Goal: Information Seeking & Learning: Learn about a topic

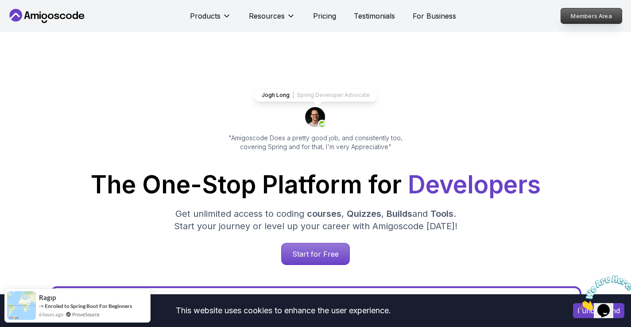
click at [592, 21] on p "Members Area" at bounding box center [591, 15] width 61 height 15
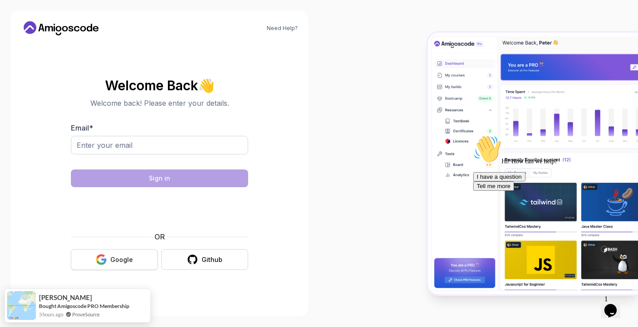
click at [133, 256] on button "Google" at bounding box center [114, 259] width 87 height 21
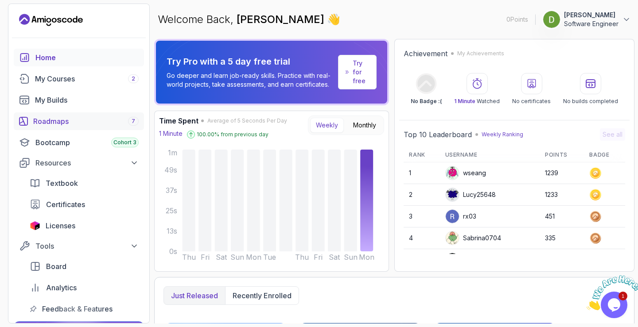
click at [71, 120] on div "Roadmaps 7" at bounding box center [85, 121] width 105 height 11
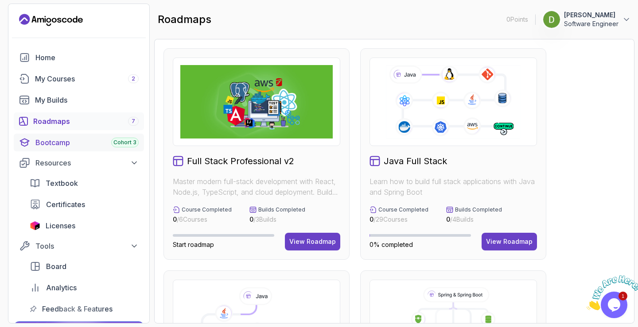
click at [72, 140] on div "Bootcamp Cohort 3" at bounding box center [86, 142] width 103 height 11
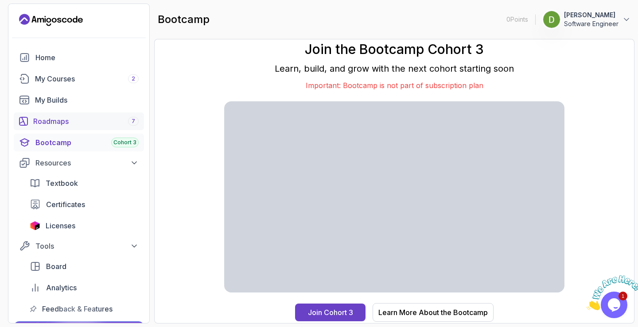
click at [72, 124] on div "Roadmaps 7" at bounding box center [85, 121] width 105 height 11
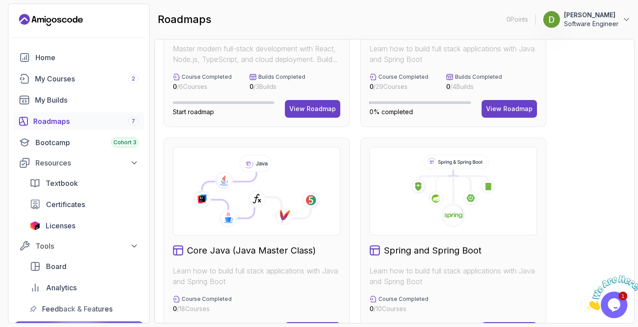
scroll to position [177, 0]
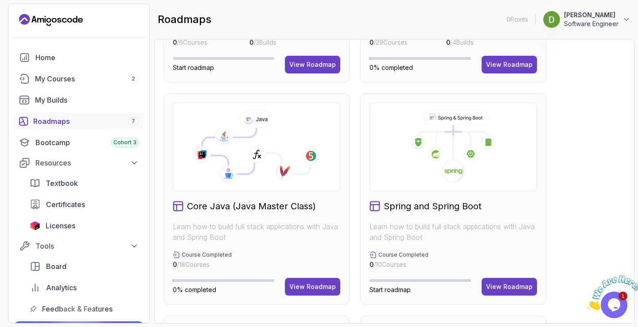
click at [261, 144] on icon at bounding box center [231, 151] width 59 height 46
click at [263, 190] on div at bounding box center [256, 147] width 167 height 89
click at [262, 202] on h2 "Core Java (Java Master Class)" at bounding box center [251, 206] width 129 height 12
click at [306, 282] on button "View Roadmap" at bounding box center [312, 287] width 55 height 18
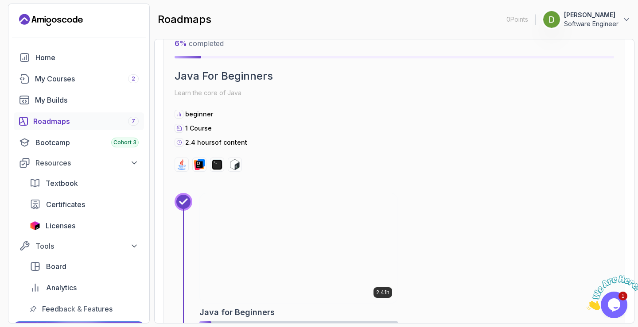
scroll to position [363, 0]
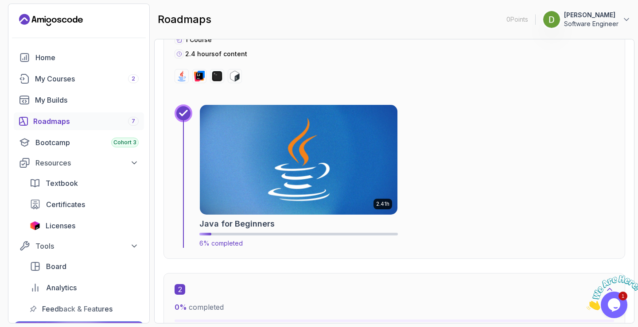
click at [276, 208] on img at bounding box center [298, 159] width 207 height 115
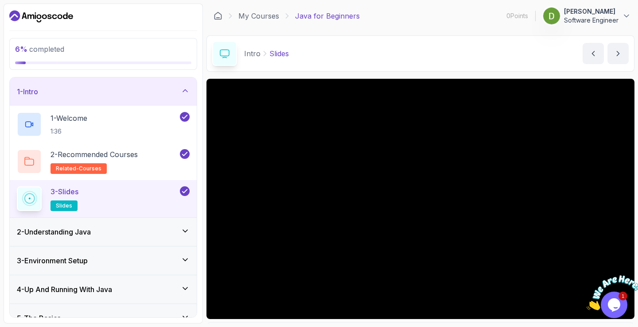
click at [131, 233] on div "2 - Understanding Java" at bounding box center [103, 232] width 173 height 11
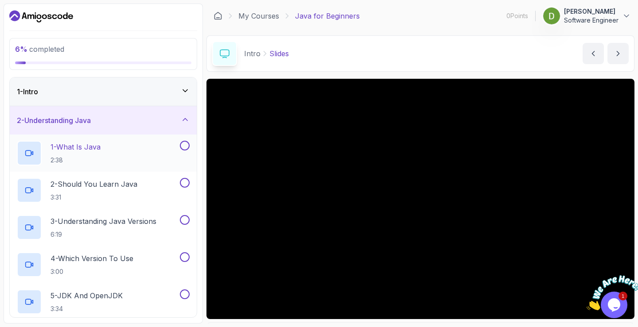
click at [98, 154] on h2 "1 - What Is Java 2:38" at bounding box center [75, 153] width 50 height 23
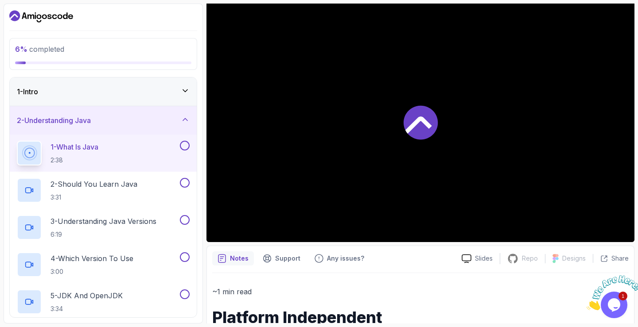
scroll to position [89, 0]
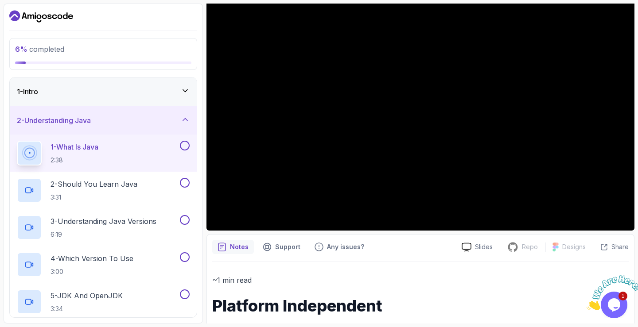
click at [586, 304] on icon "Close" at bounding box center [586, 308] width 0 height 8
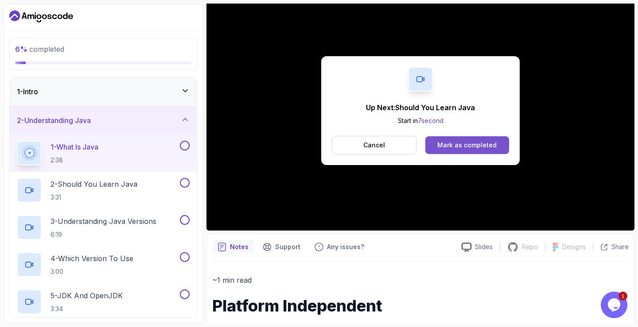
click at [453, 143] on div "Mark as completed" at bounding box center [466, 145] width 59 height 9
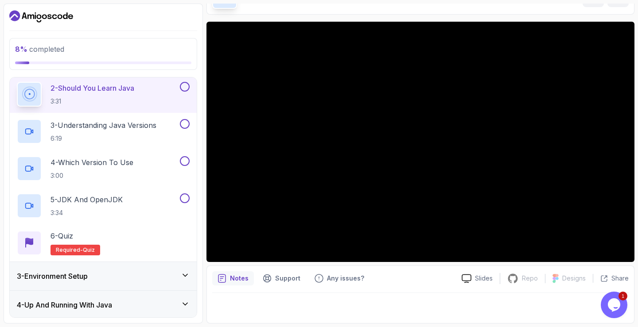
scroll to position [44, 0]
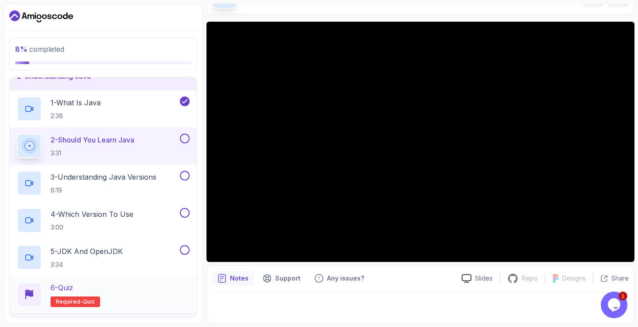
click at [106, 295] on div "6 - Quiz Required- quiz" at bounding box center [103, 295] width 173 height 25
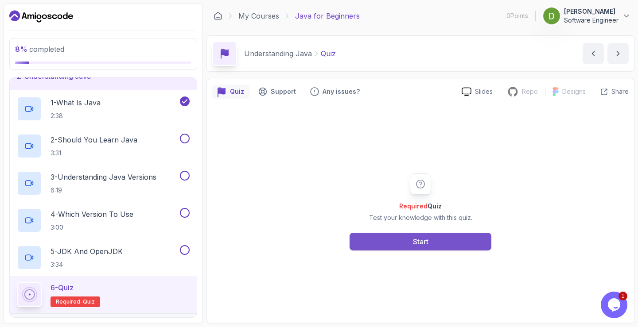
click at [432, 240] on button "Start" at bounding box center [420, 242] width 142 height 18
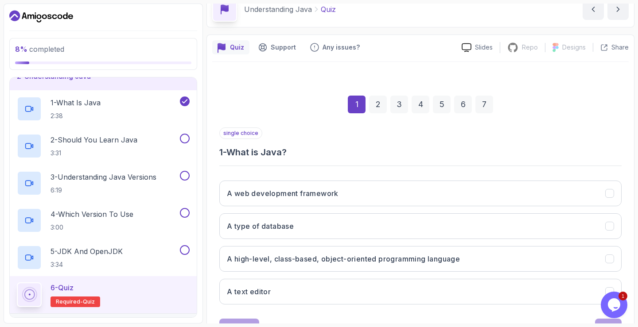
scroll to position [82, 0]
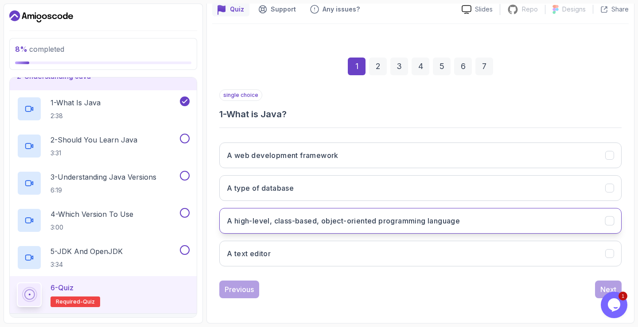
click at [456, 225] on h3 "A high-level, class-based, object-oriented programming language" at bounding box center [343, 221] width 233 height 11
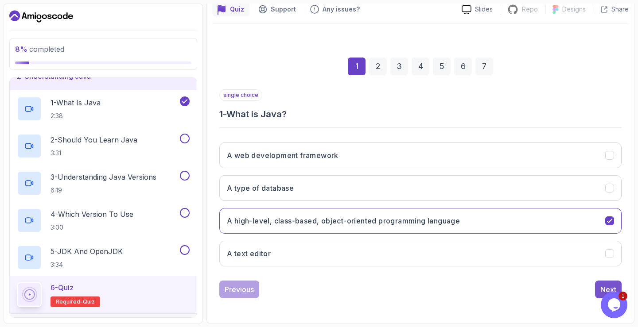
click at [599, 288] on button "Next" at bounding box center [608, 290] width 27 height 18
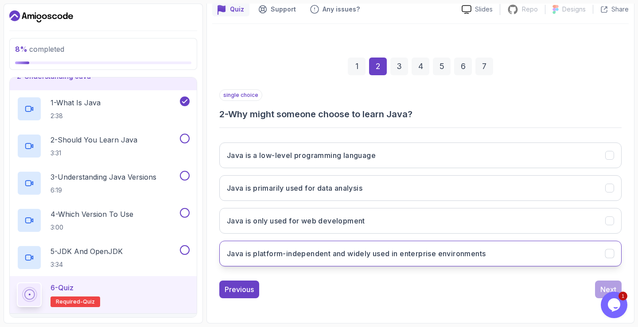
click at [413, 258] on h3 "Java is platform-independent and widely used in enterprise environments" at bounding box center [356, 253] width 259 height 11
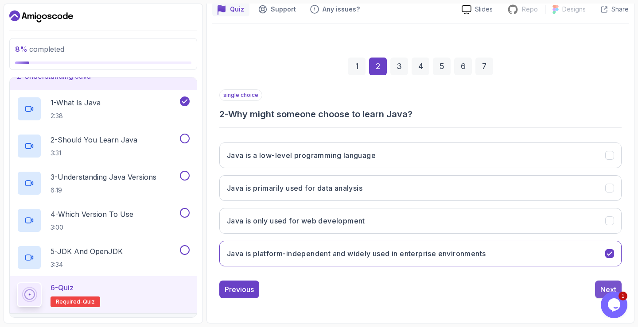
click at [597, 286] on button "Next" at bounding box center [608, 290] width 27 height 18
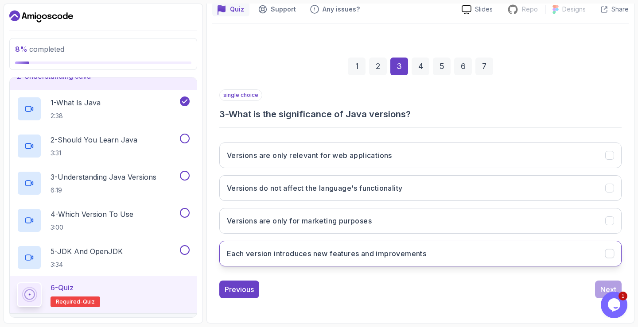
click at [421, 255] on h3 "Each version introduces new features and improvements" at bounding box center [326, 253] width 199 height 11
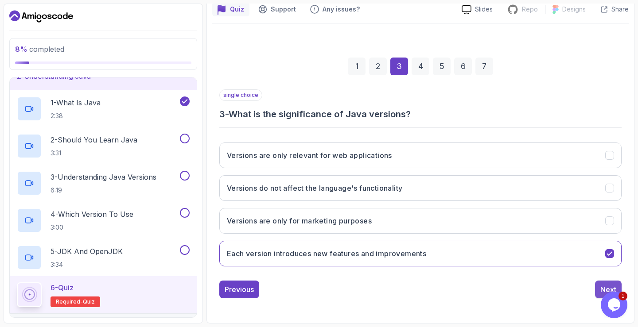
click at [596, 285] on button "Next" at bounding box center [608, 290] width 27 height 18
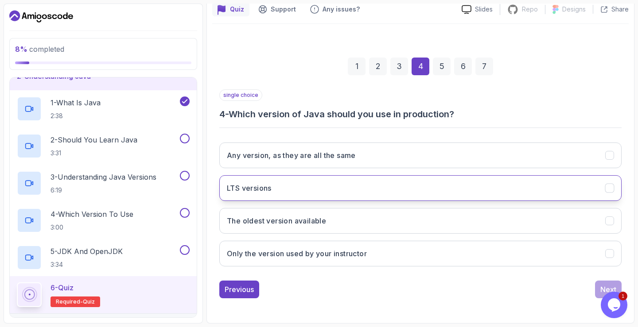
click at [450, 181] on button "LTS versions" at bounding box center [420, 188] width 402 height 26
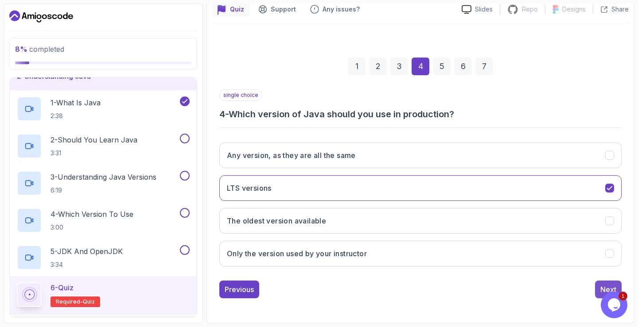
click at [598, 289] on button "Next" at bounding box center [608, 290] width 27 height 18
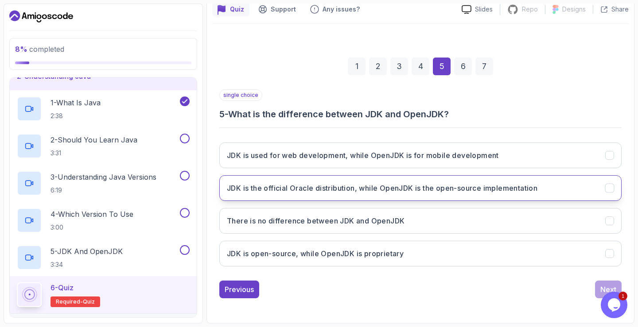
click at [481, 191] on h3 "JDK is the official Oracle distribution, while OpenJDK is the open-source imple…" at bounding box center [382, 188] width 310 height 11
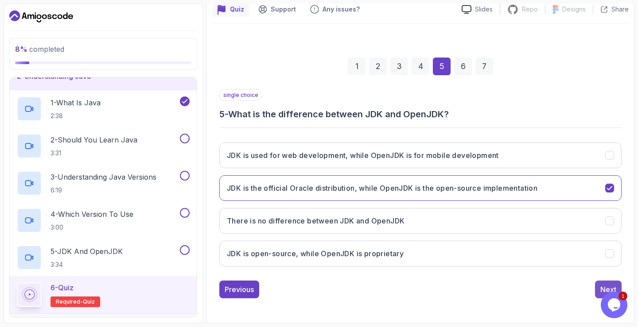
click at [604, 287] on div "Next" at bounding box center [608, 289] width 16 height 11
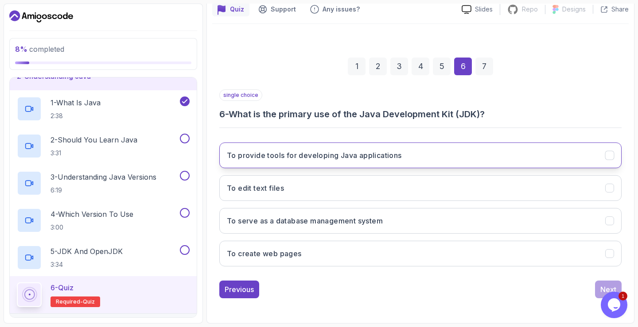
click at [343, 157] on h3 "To provide tools for developing Java applications" at bounding box center [314, 155] width 175 height 11
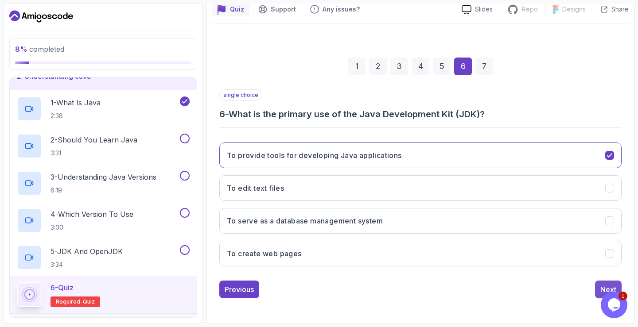
click at [600, 283] on button "Next" at bounding box center [608, 290] width 27 height 18
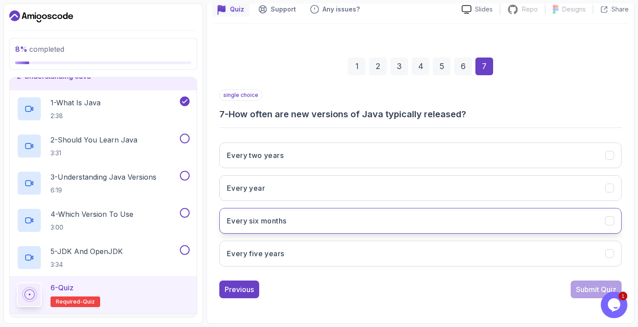
click at [446, 224] on button "Every six months" at bounding box center [420, 221] width 402 height 26
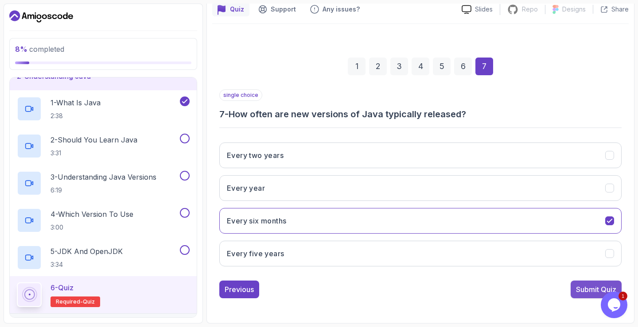
click at [596, 294] on div "Submit Quiz" at bounding box center [596, 289] width 40 height 11
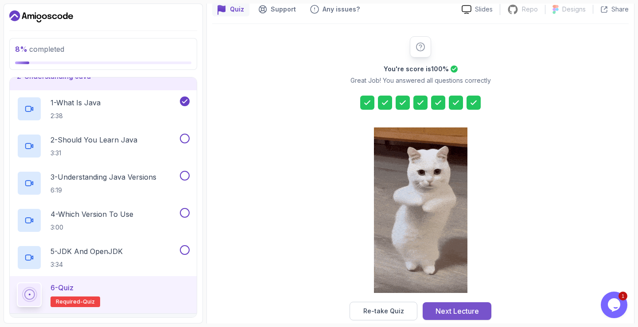
click at [473, 312] on div "Next Lecture" at bounding box center [456, 311] width 43 height 11
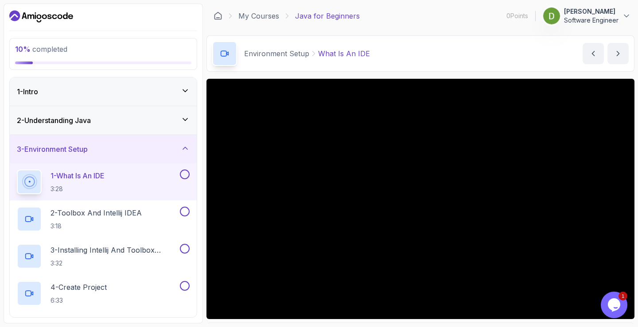
click at [123, 119] on div "2 - Understanding Java" at bounding box center [103, 120] width 173 height 11
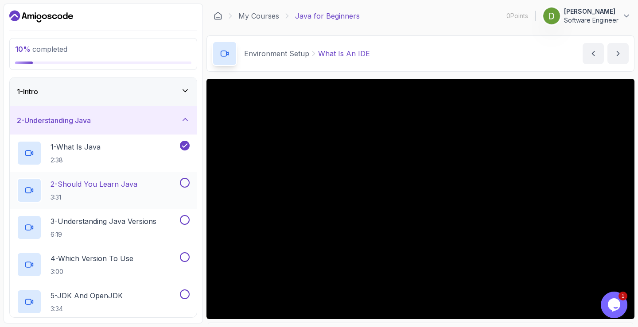
drag, startPoint x: 190, startPoint y: 188, endPoint x: 190, endPoint y: 194, distance: 5.8
click at [190, 189] on div "2 - Should You Learn Java 3:31" at bounding box center [103, 190] width 187 height 37
click at [186, 185] on button at bounding box center [185, 183] width 10 height 10
click at [187, 219] on button at bounding box center [185, 220] width 10 height 10
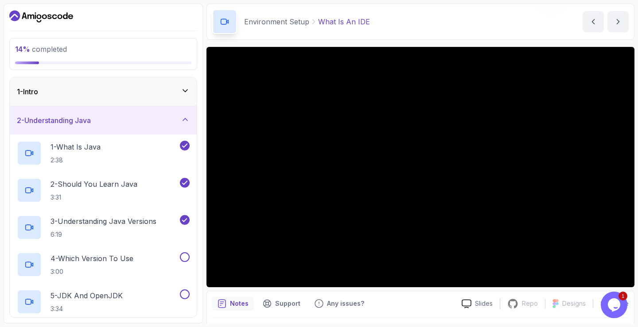
scroll to position [57, 0]
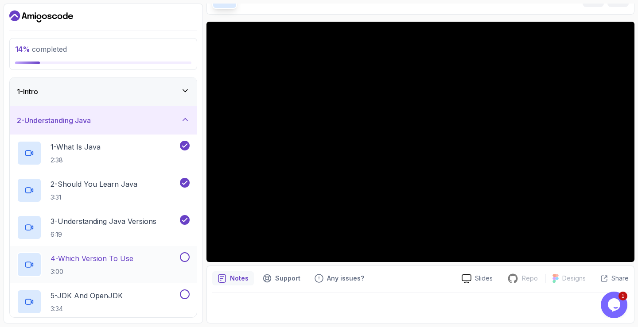
click at [184, 260] on button at bounding box center [185, 257] width 10 height 10
click at [185, 293] on button at bounding box center [185, 295] width 10 height 10
click at [82, 120] on h3 "2 - Understanding Java" at bounding box center [54, 120] width 74 height 11
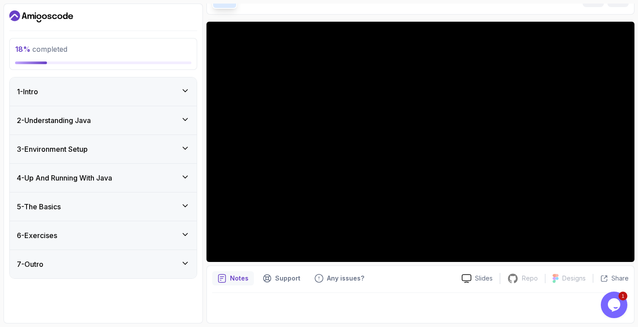
click at [118, 142] on div "3 - Environment Setup" at bounding box center [103, 149] width 187 height 28
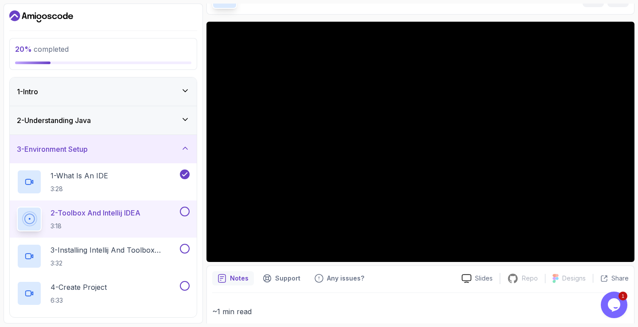
click at [186, 213] on button at bounding box center [185, 212] width 10 height 10
click at [133, 250] on p "3 - Installing Intellij And Toolbox Configuration" at bounding box center [114, 250] width 128 height 11
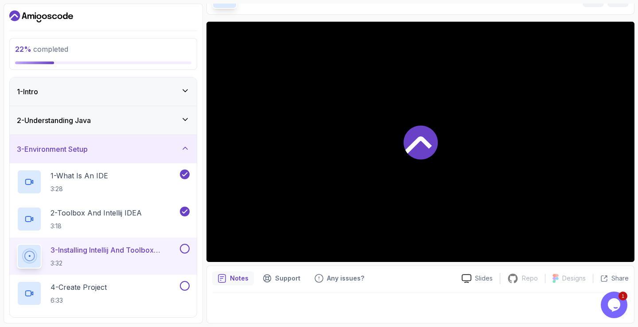
click at [184, 251] on button at bounding box center [185, 249] width 10 height 10
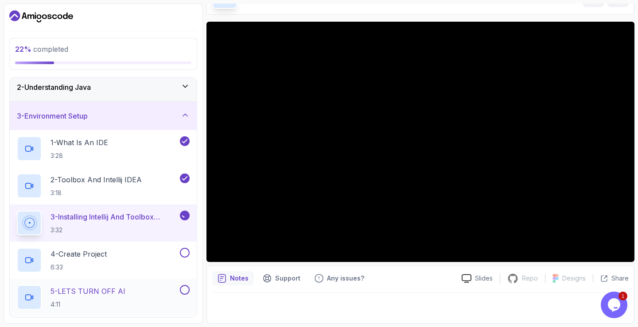
scroll to position [89, 0]
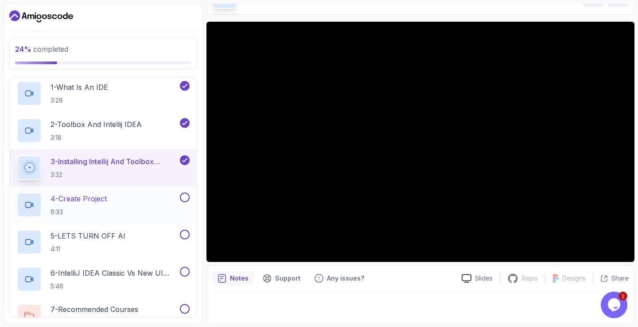
click at [114, 207] on div "4 - Create Project 6:33" at bounding box center [97, 205] width 161 height 25
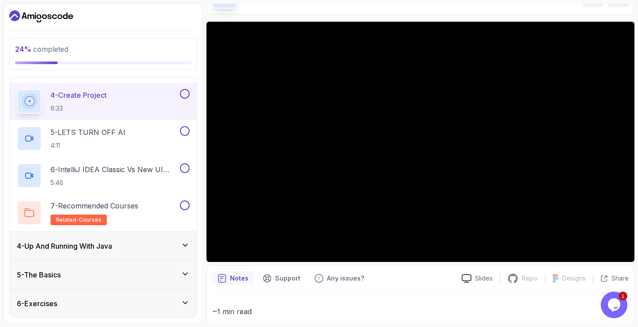
scroll to position [177, 0]
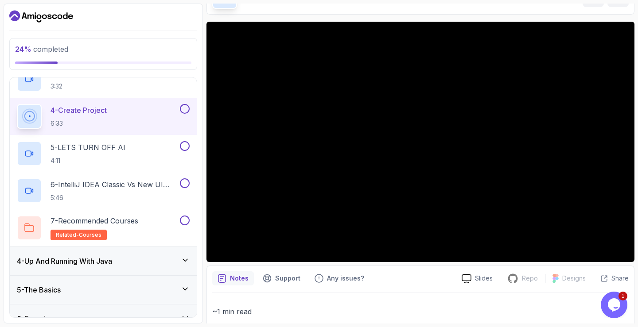
click at [185, 109] on button at bounding box center [185, 109] width 10 height 10
click at [143, 145] on div "5 - LETS TURN OFF AI 4:11" at bounding box center [97, 153] width 161 height 25
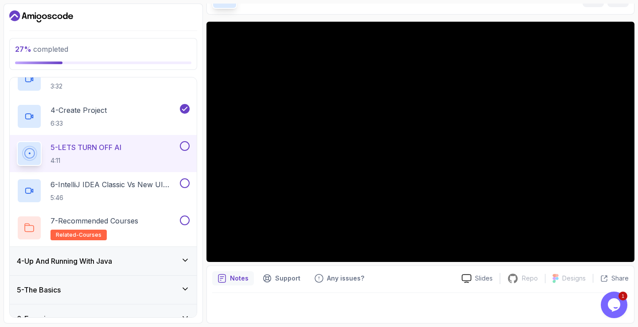
click at [182, 149] on button at bounding box center [185, 146] width 10 height 10
click at [152, 186] on p "6 - IntelliJ IDEA Classic Vs New UI (User Interface)" at bounding box center [114, 184] width 128 height 11
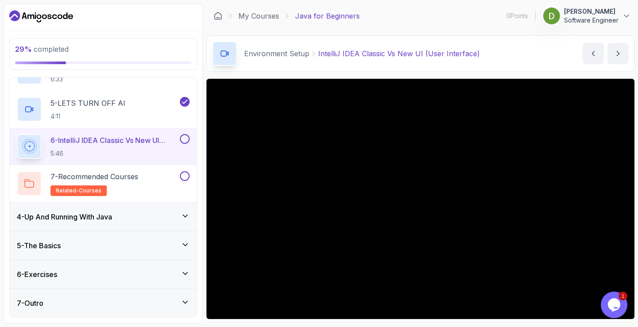
click at [183, 139] on button at bounding box center [185, 139] width 10 height 10
click at [154, 193] on div "7 - Recommended Courses related-courses" at bounding box center [97, 183] width 161 height 25
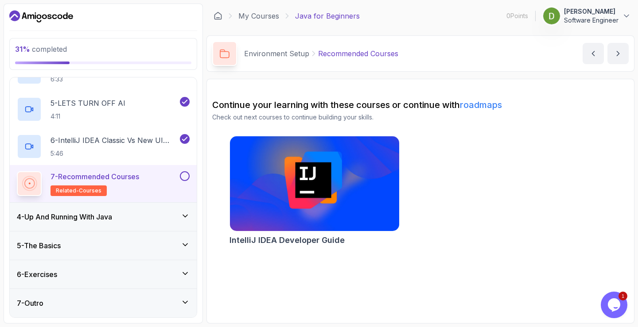
click at [185, 177] on button at bounding box center [185, 176] width 10 height 10
click at [140, 215] on div "4 - Up And Running With Java" at bounding box center [103, 217] width 173 height 11
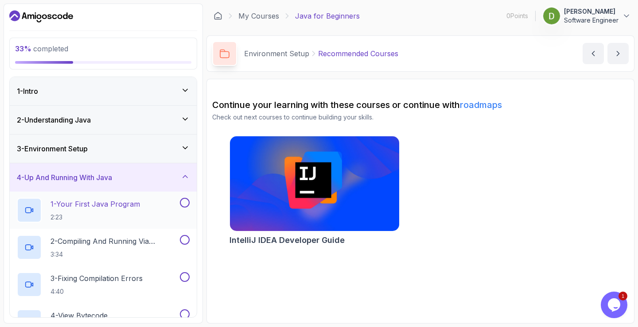
click at [140, 209] on p "1 - Your First Java Program" at bounding box center [94, 204] width 89 height 11
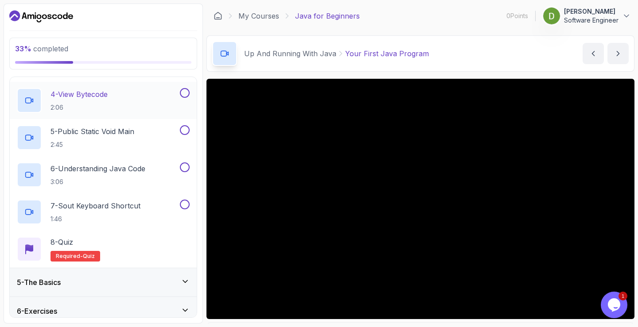
scroll to position [258, 0]
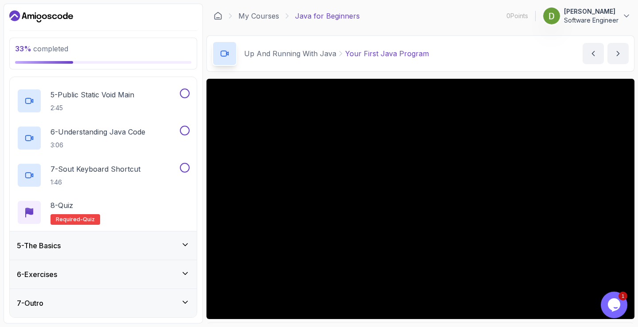
click at [133, 238] on div "5 - The Basics" at bounding box center [103, 246] width 187 height 28
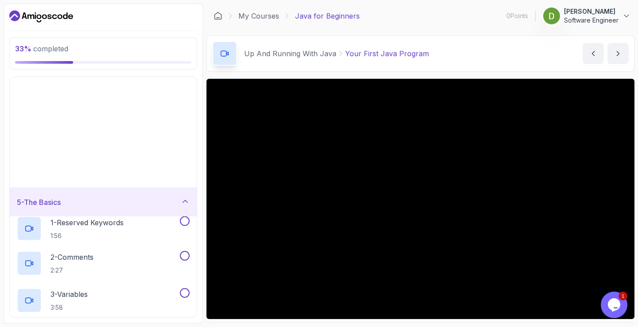
scroll to position [0, 0]
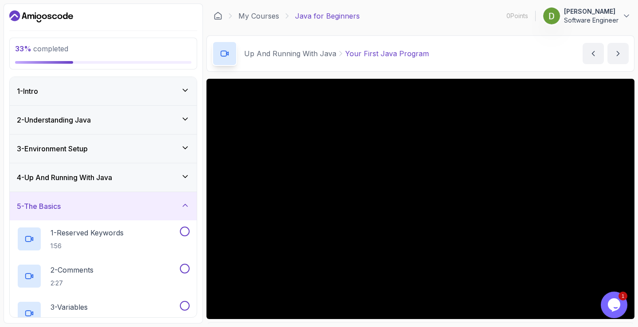
click at [123, 204] on div "5 - The Basics" at bounding box center [103, 206] width 173 height 11
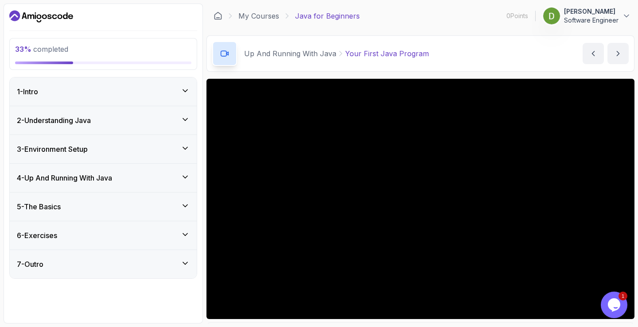
click at [123, 204] on div "5 - The Basics" at bounding box center [103, 207] width 173 height 11
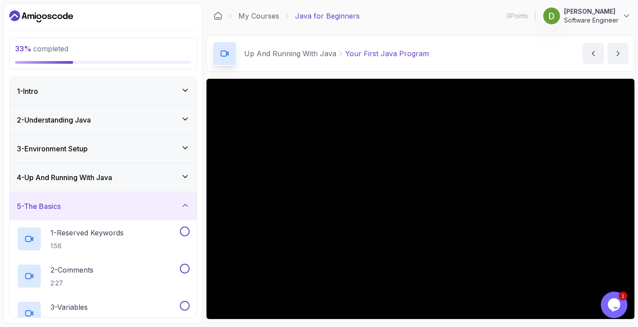
click at [136, 182] on div "4 - Up And Running With Java" at bounding box center [103, 177] width 173 height 11
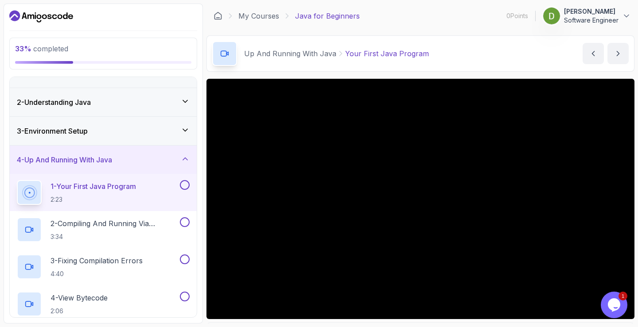
scroll to position [44, 0]
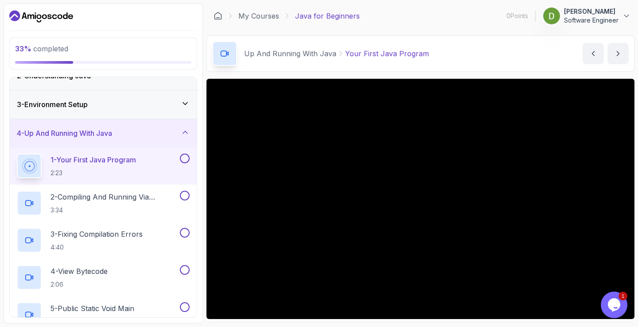
click at [186, 160] on button at bounding box center [185, 159] width 10 height 10
click at [141, 190] on div "2 - Compiling And Running Via Terminal 3:34" at bounding box center [103, 203] width 187 height 37
click at [147, 200] on p "2 - Compiling And Running Via Terminal" at bounding box center [114, 197] width 128 height 11
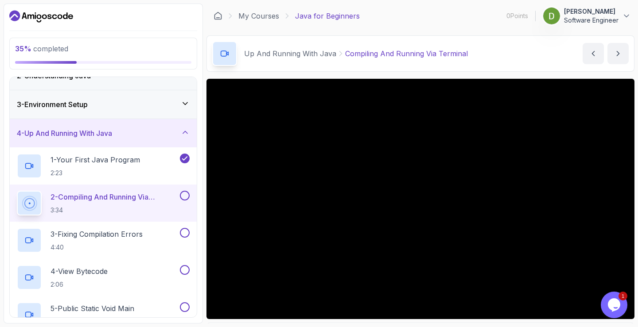
click at [189, 194] on button at bounding box center [185, 196] width 10 height 10
click at [150, 233] on div "3 - Fixing Compilation Errors 4:40" at bounding box center [97, 240] width 161 height 25
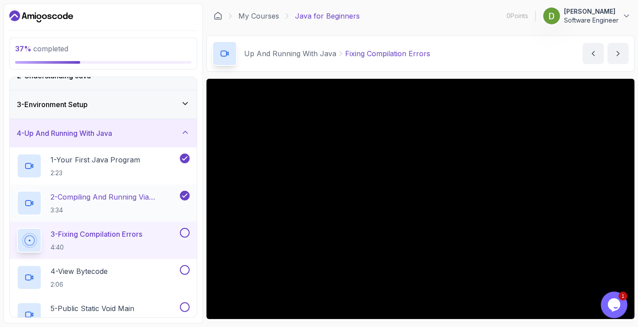
scroll to position [89, 0]
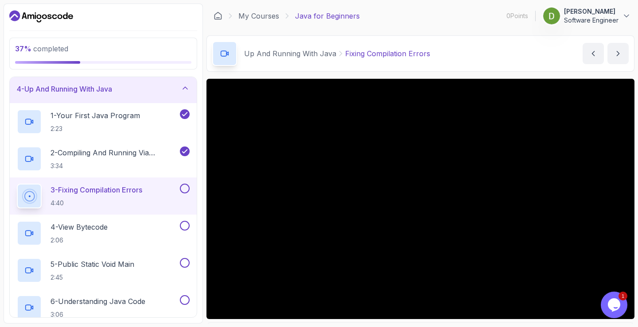
click at [183, 188] on button at bounding box center [185, 189] width 10 height 10
click at [128, 219] on div "4 - View Bytecode 2:06" at bounding box center [103, 233] width 187 height 37
click at [148, 230] on div "4 - View Bytecode 2:06" at bounding box center [97, 233] width 161 height 25
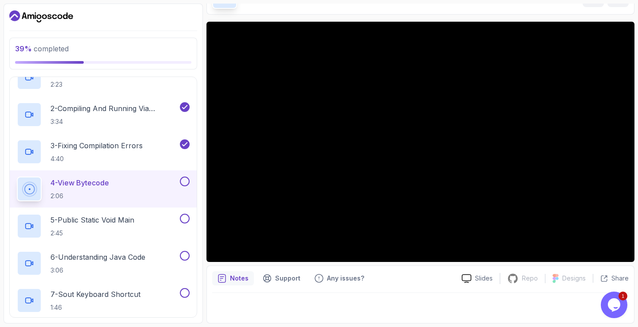
scroll to position [13, 0]
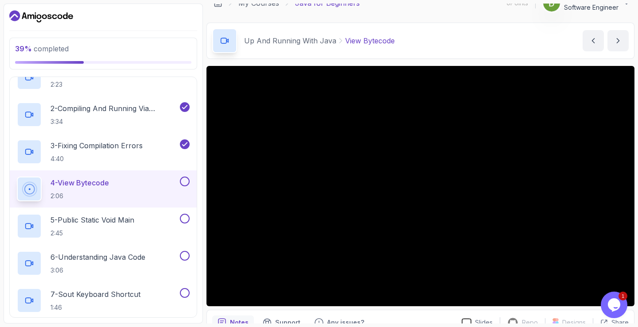
click at [186, 183] on button at bounding box center [185, 182] width 10 height 10
click at [153, 218] on div "5 - Public Static Void Main 2:45" at bounding box center [97, 226] width 161 height 25
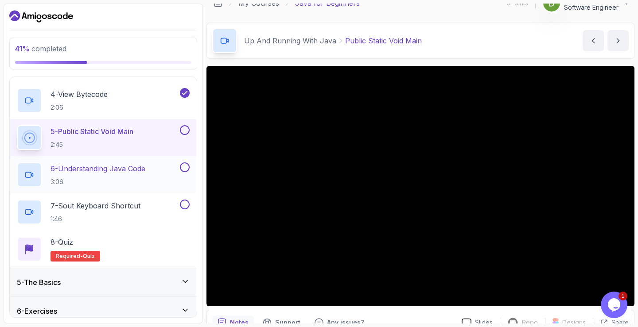
scroll to position [258, 0]
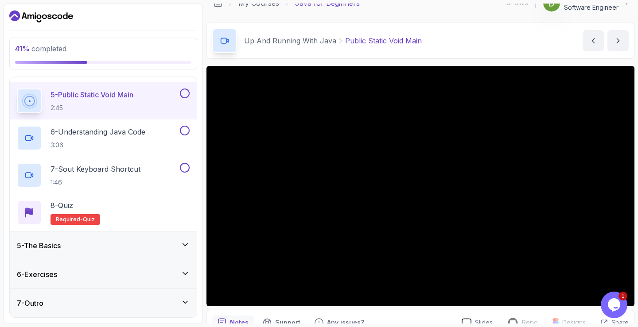
click at [173, 274] on div "6 - Exercises" at bounding box center [103, 274] width 173 height 11
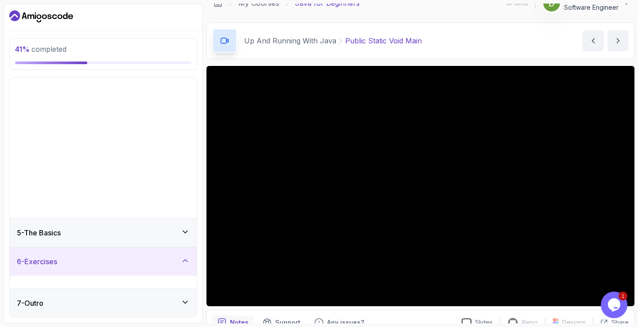
scroll to position [0, 0]
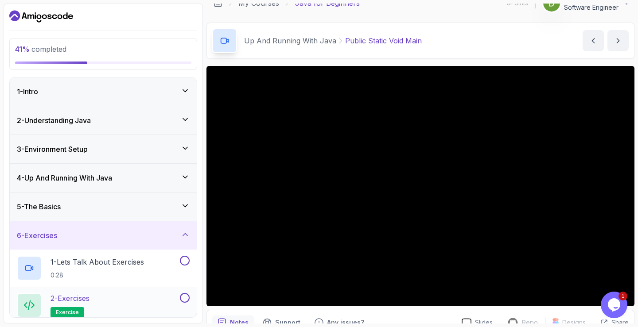
click at [131, 301] on div "2 - Exercises exercise" at bounding box center [97, 305] width 161 height 25
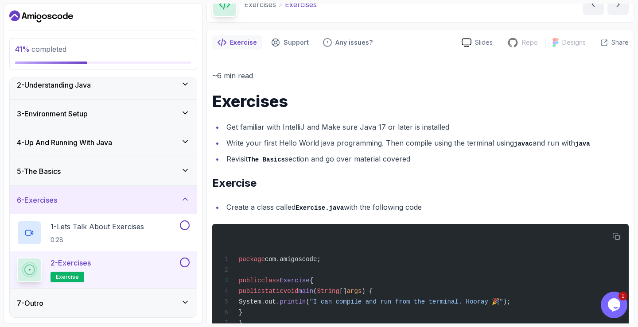
scroll to position [89, 0]
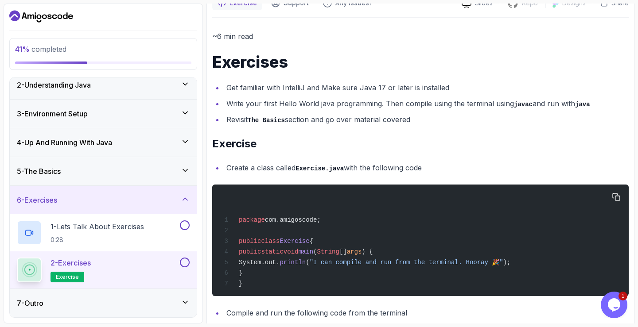
drag, startPoint x: 260, startPoint y: 274, endPoint x: 252, endPoint y: 253, distance: 22.3
click at [252, 253] on div "package com.amigoscode; public class Exercise { public static void main ( Strin…" at bounding box center [420, 240] width 402 height 101
copy code "public static void main ( String [] args ) { System.out. println ( "I can compi…"
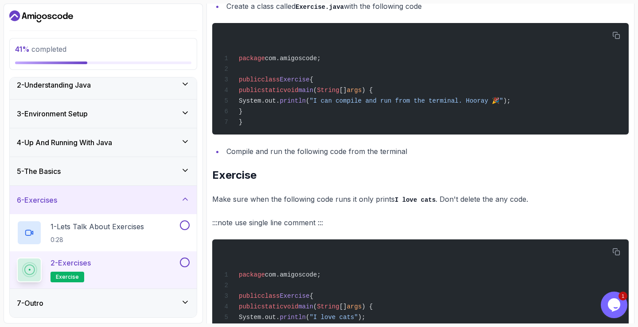
scroll to position [266, 0]
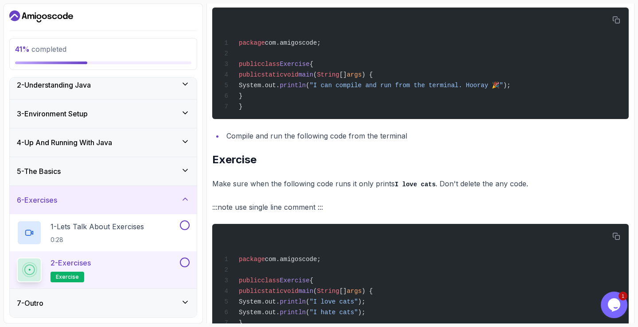
click at [319, 160] on h2 "Exercise" at bounding box center [420, 160] width 416 height 14
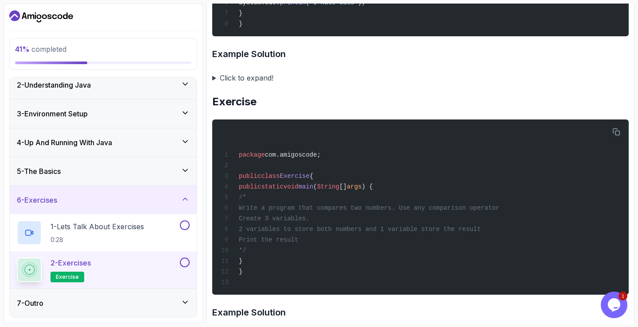
scroll to position [620, 0]
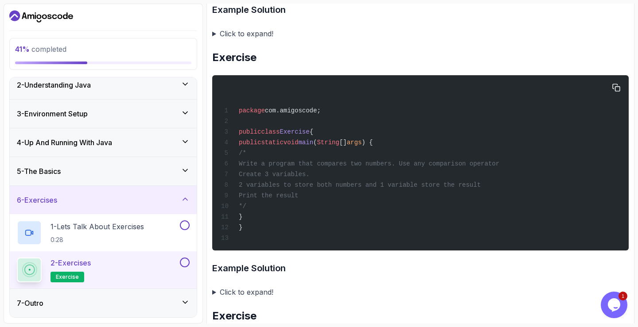
click at [350, 167] on span "Write a program that compares two numbers. Use any comparison operator" at bounding box center [369, 163] width 260 height 7
drag, startPoint x: 275, startPoint y: 214, endPoint x: 262, endPoint y: 164, distance: 52.0
click at [262, 164] on div "package com.amigoscode; public class Exercise { public static void main ( Strin…" at bounding box center [420, 163] width 402 height 165
copy code "/* Write a program that compares two numbers. Use any comparison operator Creat…"
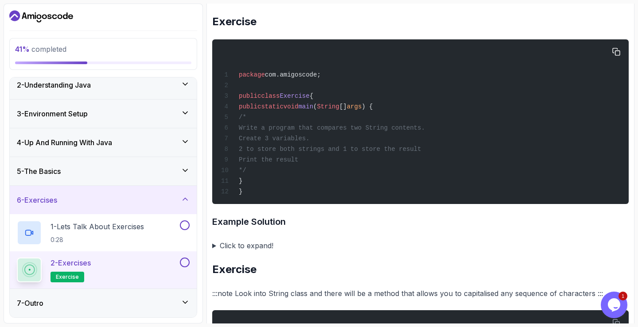
scroll to position [930, 0]
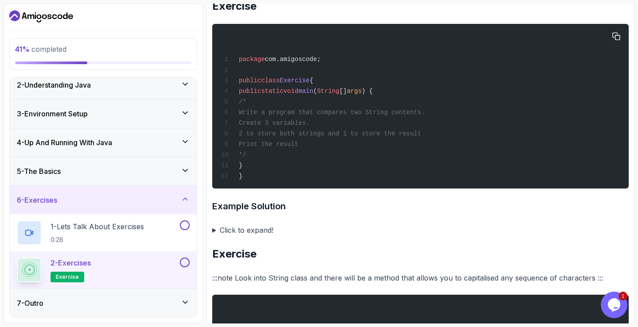
drag, startPoint x: 277, startPoint y: 169, endPoint x: 264, endPoint y: 111, distance: 59.4
click at [264, 111] on div "package com.amigoscode; public class Exercise { public static void main ( Strin…" at bounding box center [420, 106] width 402 height 154
copy code "/* Write a program that compares two String contents. Create 3 variables. 2 to …"
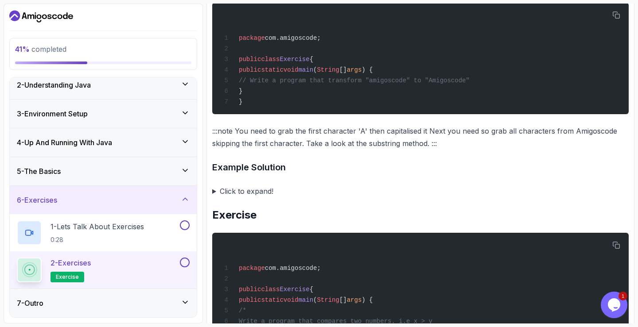
scroll to position [1373, 0]
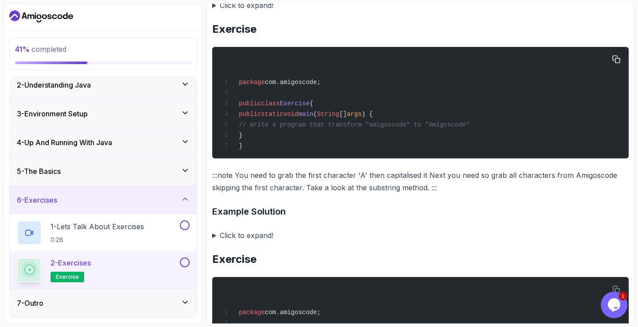
drag, startPoint x: 257, startPoint y: 154, endPoint x: 251, endPoint y: 138, distance: 17.4
click at [251, 138] on div "package com.amigoscode; public class Exercise { public static void main ( Strin…" at bounding box center [420, 102] width 402 height 101
click at [491, 138] on div "package com.amigoscode; public class Exercise { public static void main ( Strin…" at bounding box center [420, 102] width 402 height 101
click at [487, 145] on div "package com.amigoscode; public class Exercise { public static void main ( Strin…" at bounding box center [420, 102] width 402 height 101
click at [274, 242] on summary "Click to expand!" at bounding box center [420, 235] width 416 height 12
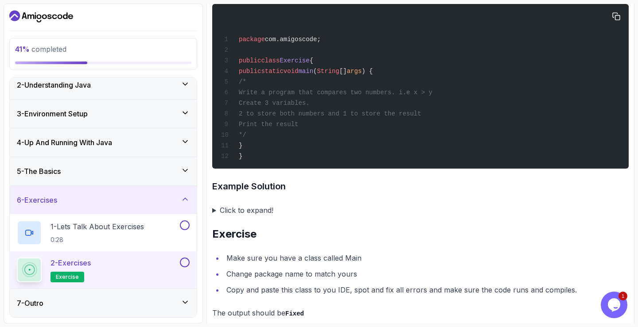
scroll to position [1855, 0]
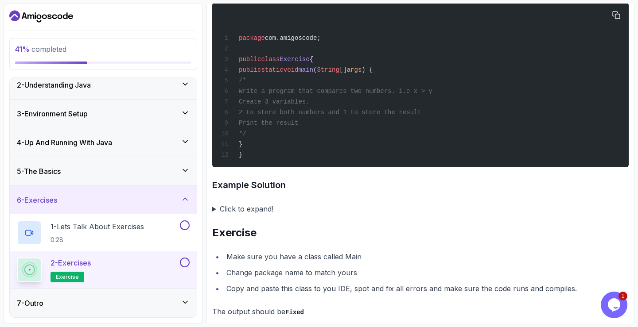
drag, startPoint x: 275, startPoint y: 167, endPoint x: 263, endPoint y: 115, distance: 53.2
click at [263, 115] on div "package com.amigoscode; public class Exercise { public static void main ( Strin…" at bounding box center [420, 85] width 402 height 154
copy code "/* Write a program that compares two numbers. i.e x > y Create 3 variables. 2 t…"
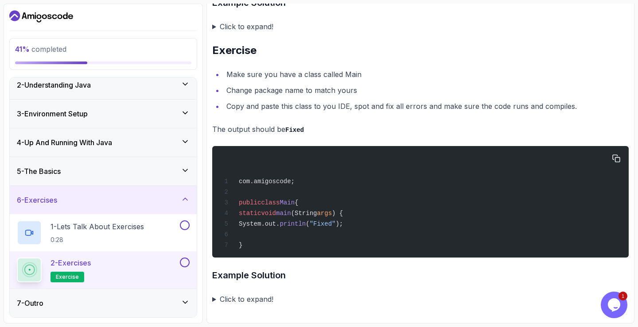
scroll to position [2076, 0]
click at [181, 229] on button at bounding box center [185, 226] width 10 height 10
click at [187, 263] on button at bounding box center [185, 263] width 10 height 10
click at [152, 303] on div "7 - Outro" at bounding box center [103, 303] width 173 height 11
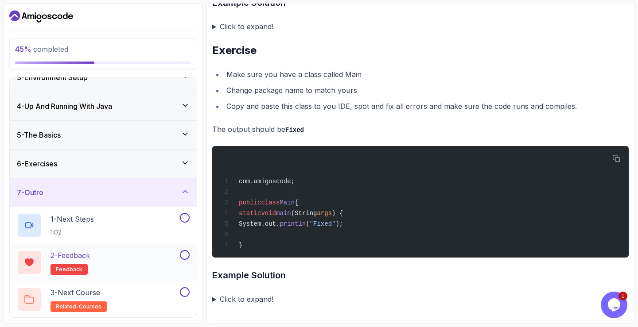
scroll to position [73, 0]
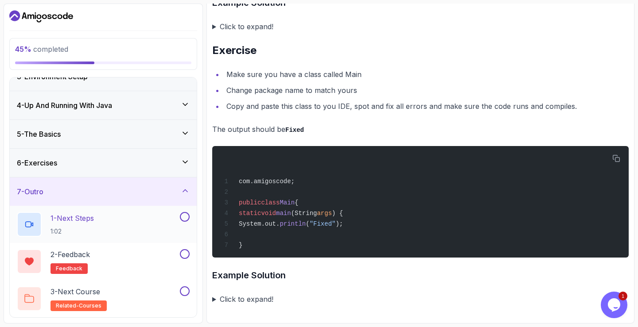
click at [117, 218] on div "1 - Next Steps 1:02" at bounding box center [97, 224] width 161 height 25
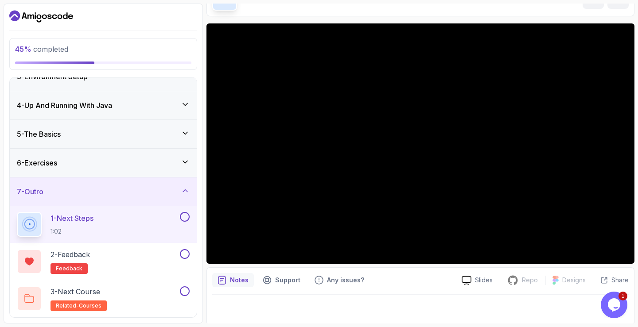
scroll to position [57, 0]
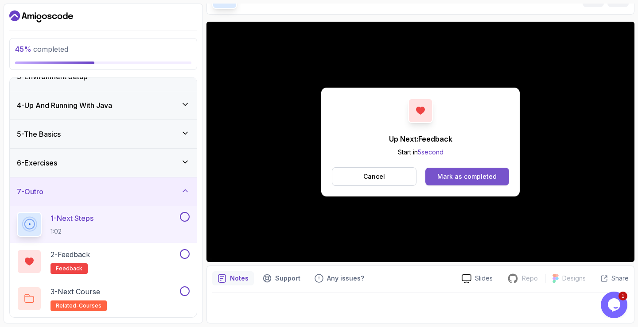
click at [465, 182] on button "Mark as completed" at bounding box center [467, 177] width 84 height 18
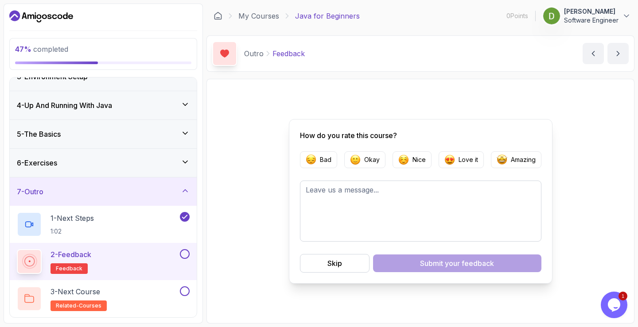
click at [185, 252] on button at bounding box center [185, 254] width 10 height 10
click at [181, 292] on button at bounding box center [185, 292] width 10 height 10
click at [142, 293] on div "3 - Next Course related-courses" at bounding box center [97, 299] width 161 height 25
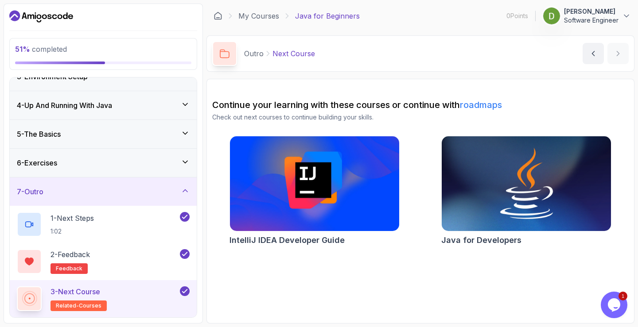
click at [550, 192] on img at bounding box center [526, 184] width 178 height 100
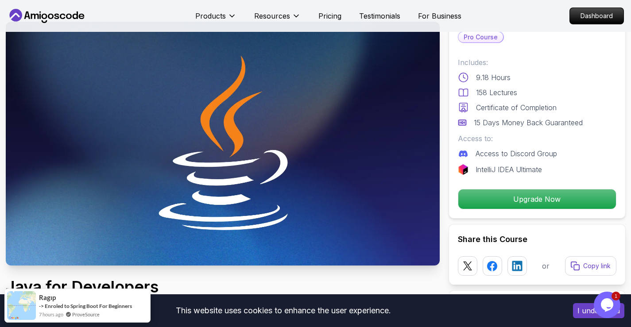
scroll to position [89, 0]
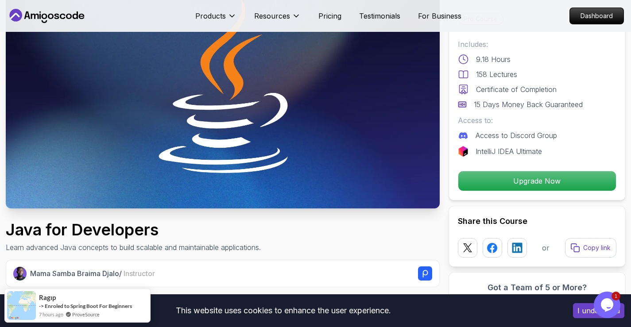
click at [582, 312] on button "I understand" at bounding box center [598, 310] width 51 height 15
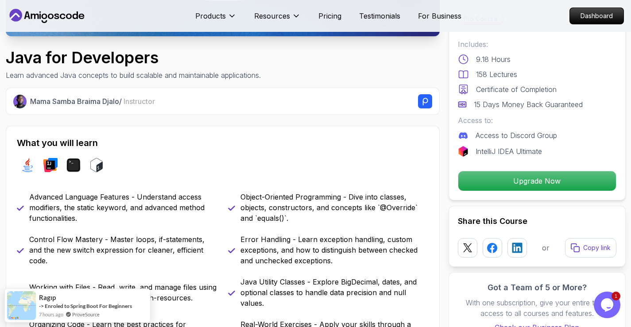
scroll to position [266, 0]
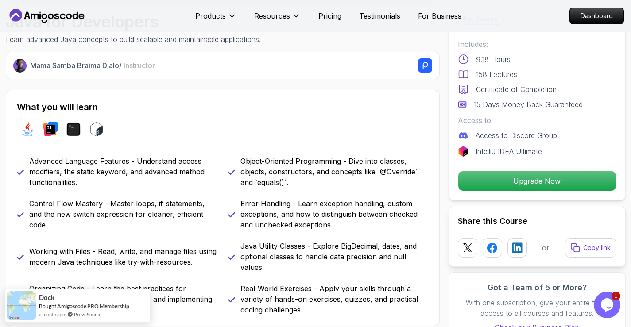
scroll to position [310, 0]
